Goal: Transaction & Acquisition: Book appointment/travel/reservation

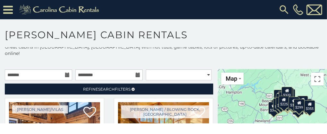
scroll to position [4, 0]
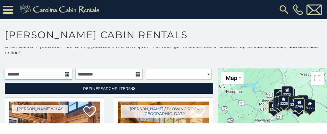
click at [45, 69] on input "text" at bounding box center [38, 74] width 67 height 11
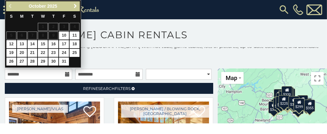
click at [76, 4] on span "Next" at bounding box center [75, 6] width 5 height 5
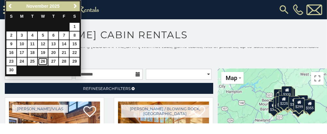
click at [42, 58] on link "26" at bounding box center [43, 61] width 10 height 8
type input "**********"
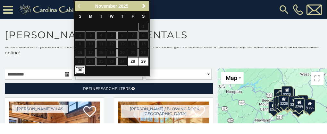
click at [81, 70] on link "30" at bounding box center [80, 70] width 10 height 8
type input "**********"
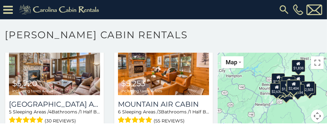
scroll to position [64, 0]
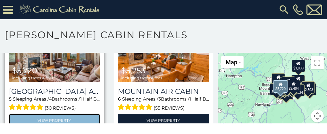
click at [79, 114] on link "View Property" at bounding box center [54, 120] width 91 height 13
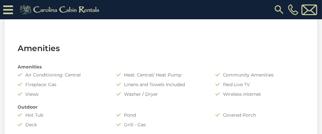
scroll to position [467, 0]
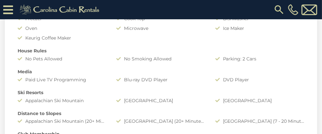
drag, startPoint x: 324, startPoint y: 33, endPoint x: 325, endPoint y: 40, distance: 7.7
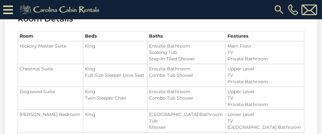
scroll to position [778, 0]
